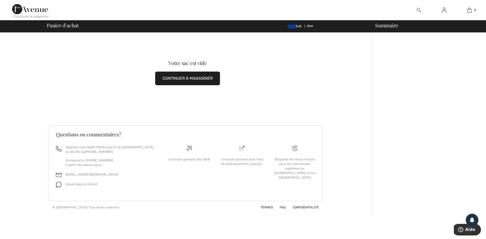
click at [201, 81] on button "CONTINUER À MAGASINER" at bounding box center [187, 79] width 65 height 14
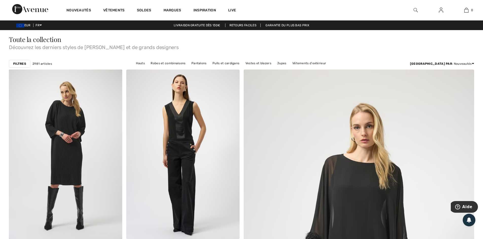
click at [414, 9] on img at bounding box center [415, 10] width 4 height 6
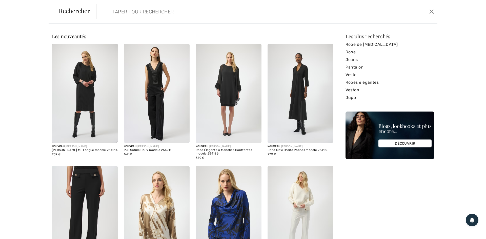
click at [116, 16] on input "search" at bounding box center [229, 11] width 240 height 15
type input "bougies"
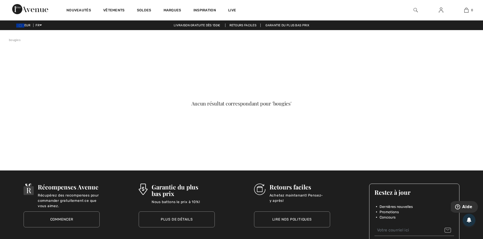
click at [413, 9] on img at bounding box center [415, 10] width 4 height 6
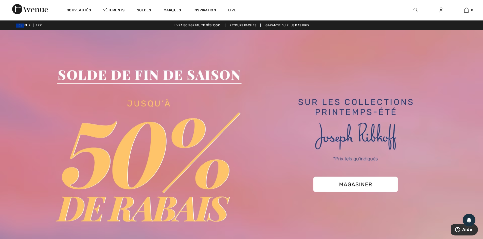
click at [416, 10] on img at bounding box center [415, 10] width 4 height 6
